Goal: Task Accomplishment & Management: Use online tool/utility

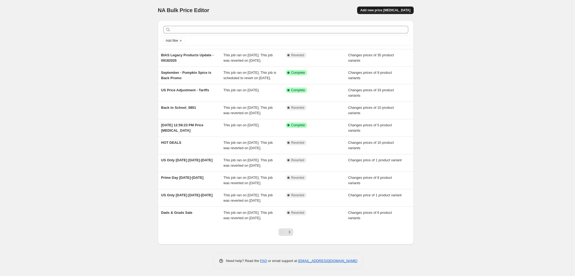
click at [397, 8] on span "Add new price [MEDICAL_DATA]" at bounding box center [385, 10] width 50 height 4
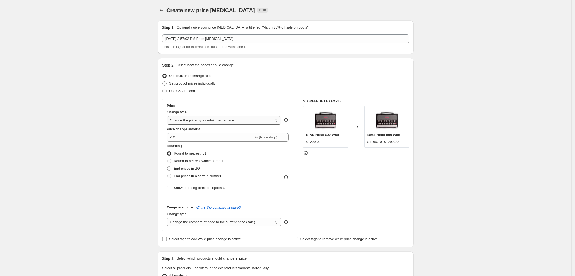
click at [250, 121] on select "Change the price to a certain amount Change the price by a certain amount Chang…" at bounding box center [224, 120] width 114 height 9
select select "ecap"
click at [168, 116] on select "Change the price to a certain amount Change the price by a certain amount Chang…" at bounding box center [224, 120] width 114 height 9
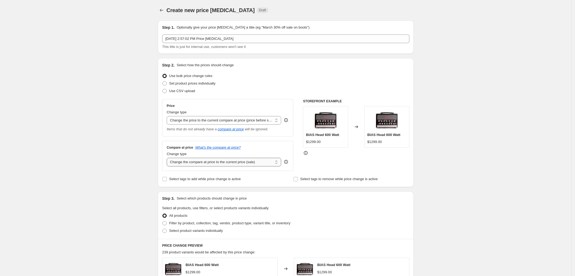
click at [255, 165] on select "Change the compare at price to the current price (sale) Change the compare at p…" at bounding box center [224, 162] width 114 height 9
select select "no_change"
click at [168, 158] on select "Change the compare at price to the current price (sale) Change the compare at p…" at bounding box center [224, 162] width 114 height 9
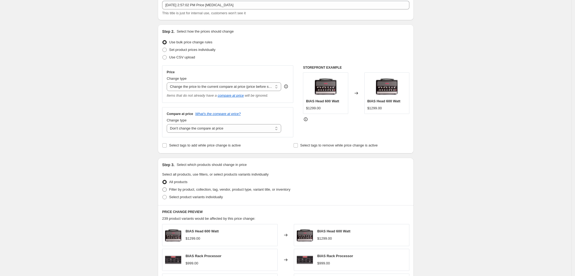
click at [166, 190] on span at bounding box center [164, 189] width 4 height 4
click at [163, 188] on input "Filter by product, collection, tag, vendor, product type, variant title, or inv…" at bounding box center [162, 187] width 0 height 0
radio input "true"
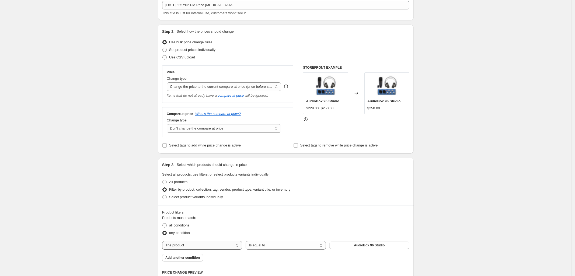
click at [214, 244] on select "The product The product's collection The product's tag The product's vendor The…" at bounding box center [202, 245] width 80 height 9
select select "collection"
click at [373, 248] on span "Accessories" at bounding box center [369, 245] width 19 height 4
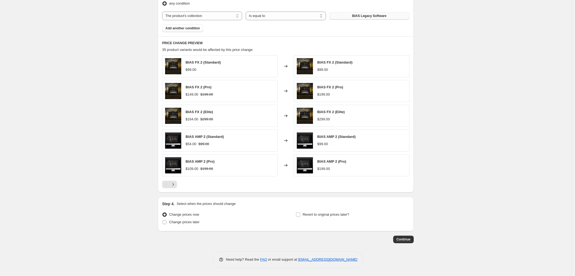
scroll to position [265, 0]
click at [176, 183] on icon "Next" at bounding box center [173, 184] width 5 height 5
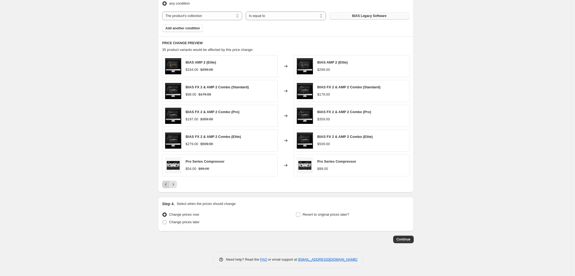
click at [167, 183] on icon "Previous" at bounding box center [166, 184] width 2 height 3
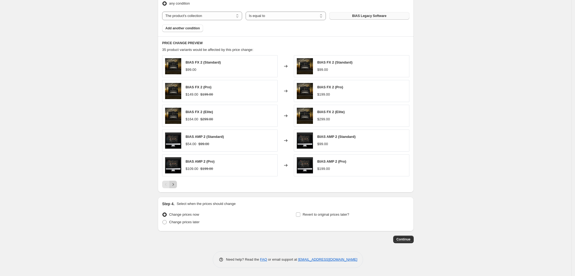
click at [175, 185] on icon "Next" at bounding box center [173, 184] width 5 height 5
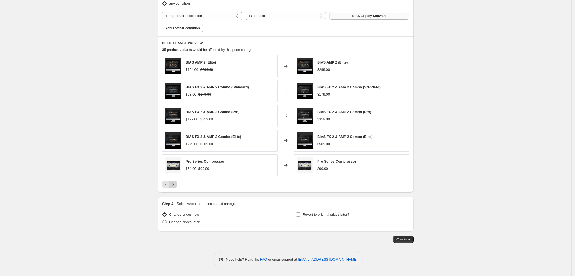
click at [175, 185] on icon "Next" at bounding box center [173, 184] width 5 height 5
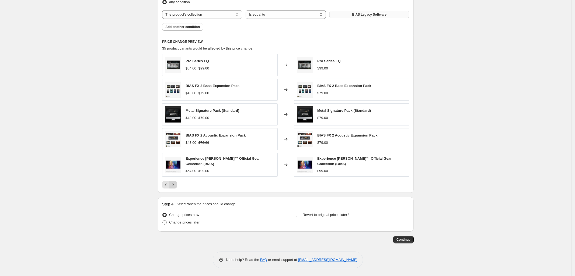
click at [176, 185] on icon "Next" at bounding box center [173, 184] width 5 height 5
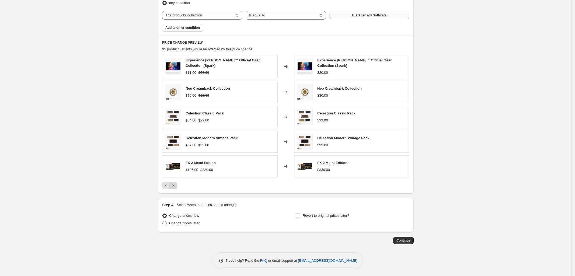
click at [177, 186] on button "Next" at bounding box center [173, 186] width 8 height 8
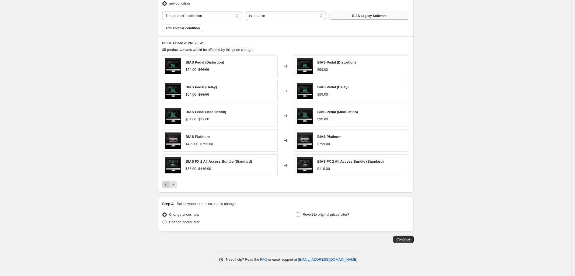
click at [168, 186] on icon "Previous" at bounding box center [165, 184] width 5 height 5
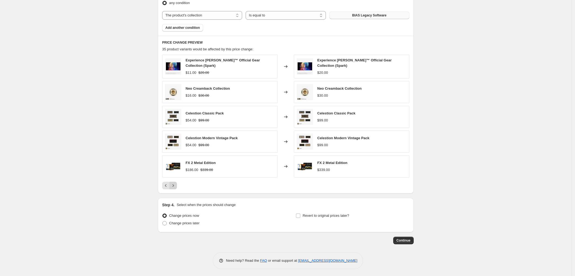
click at [173, 184] on icon "Next" at bounding box center [173, 185] width 5 height 5
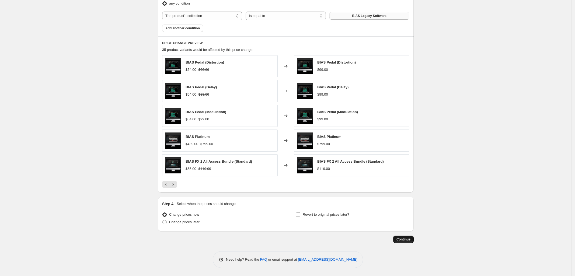
click at [404, 240] on span "Continue" at bounding box center [404, 239] width 14 height 4
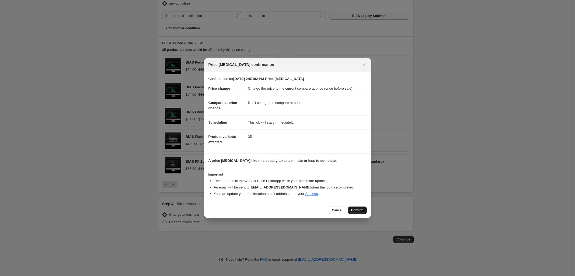
click at [356, 208] on button "Confirm" at bounding box center [357, 211] width 19 height 8
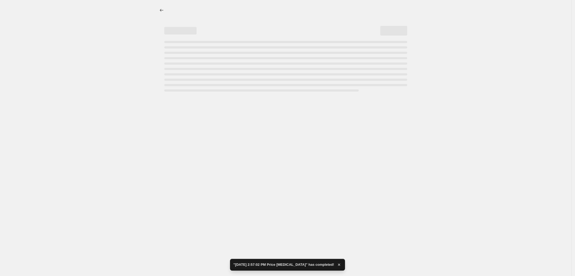
select select "ecap"
select select "no_change"
select select "collection"
